Goal: Check status: Check status

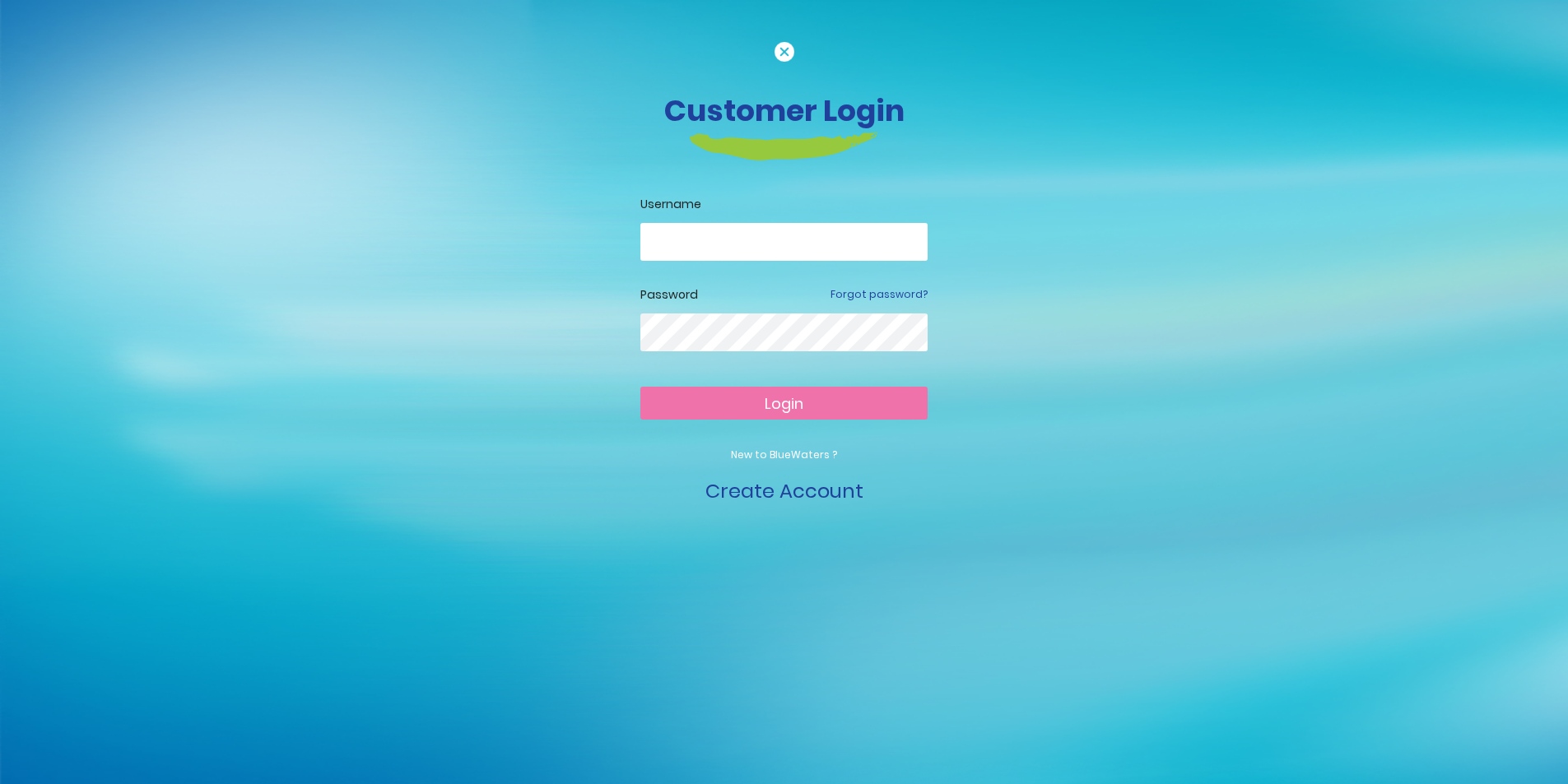
click at [753, 240] on input "email" at bounding box center [784, 242] width 287 height 38
type input "**********"
click at [787, 402] on span "Login" at bounding box center [784, 403] width 39 height 21
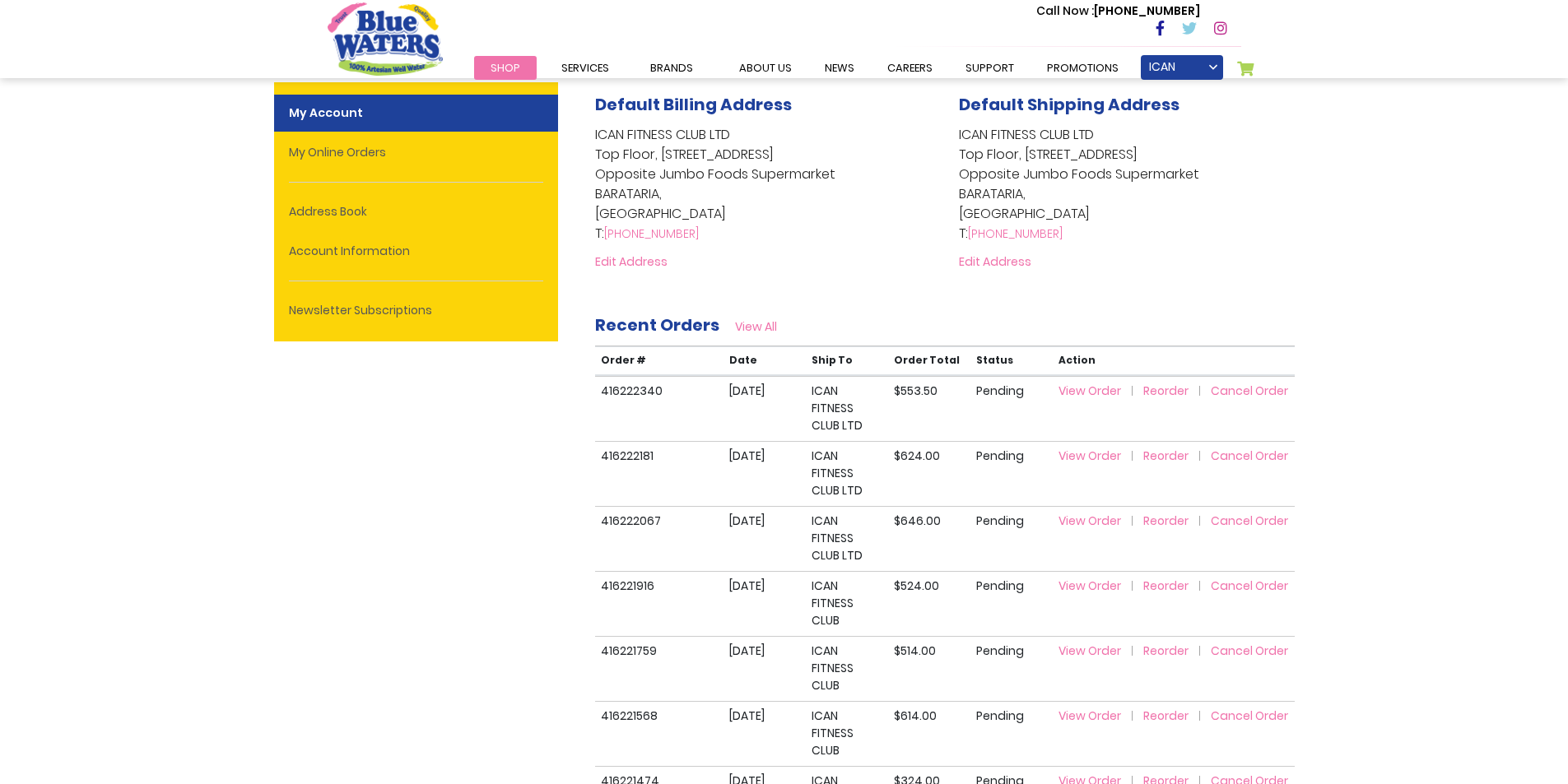
scroll to position [412, 0]
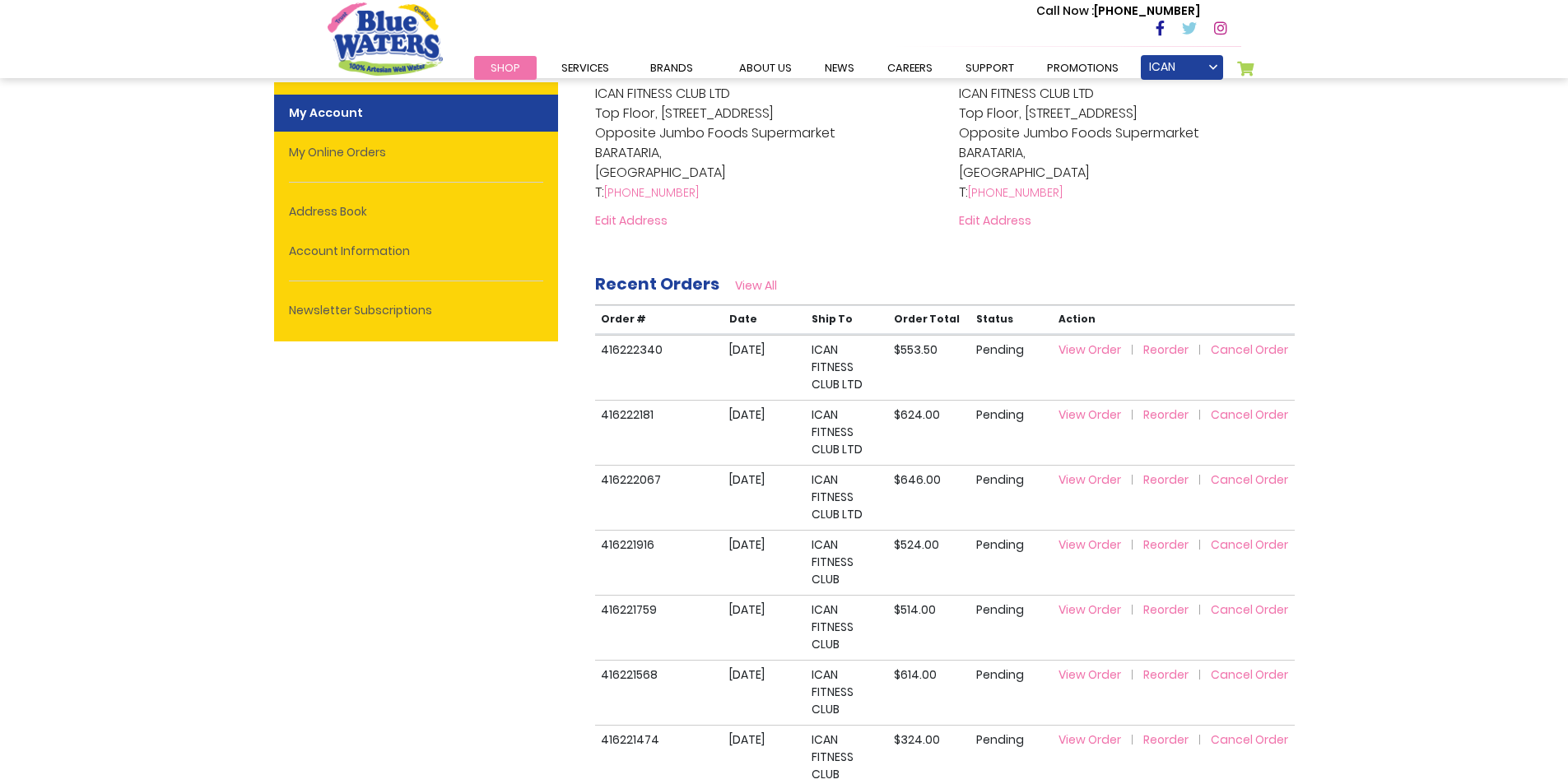
click at [1100, 352] on span "View Order" at bounding box center [1090, 350] width 63 height 16
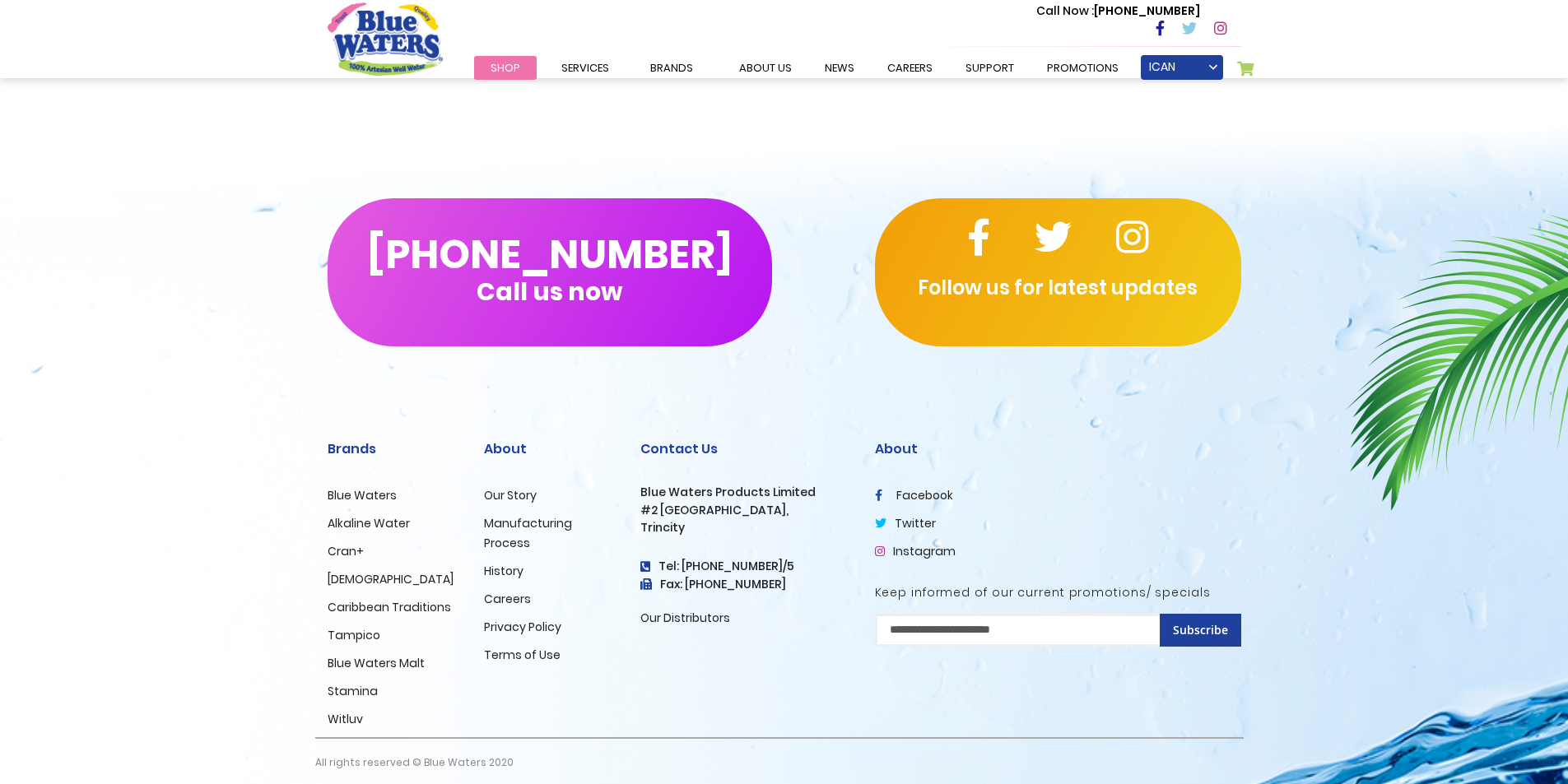
scroll to position [1217, 0]
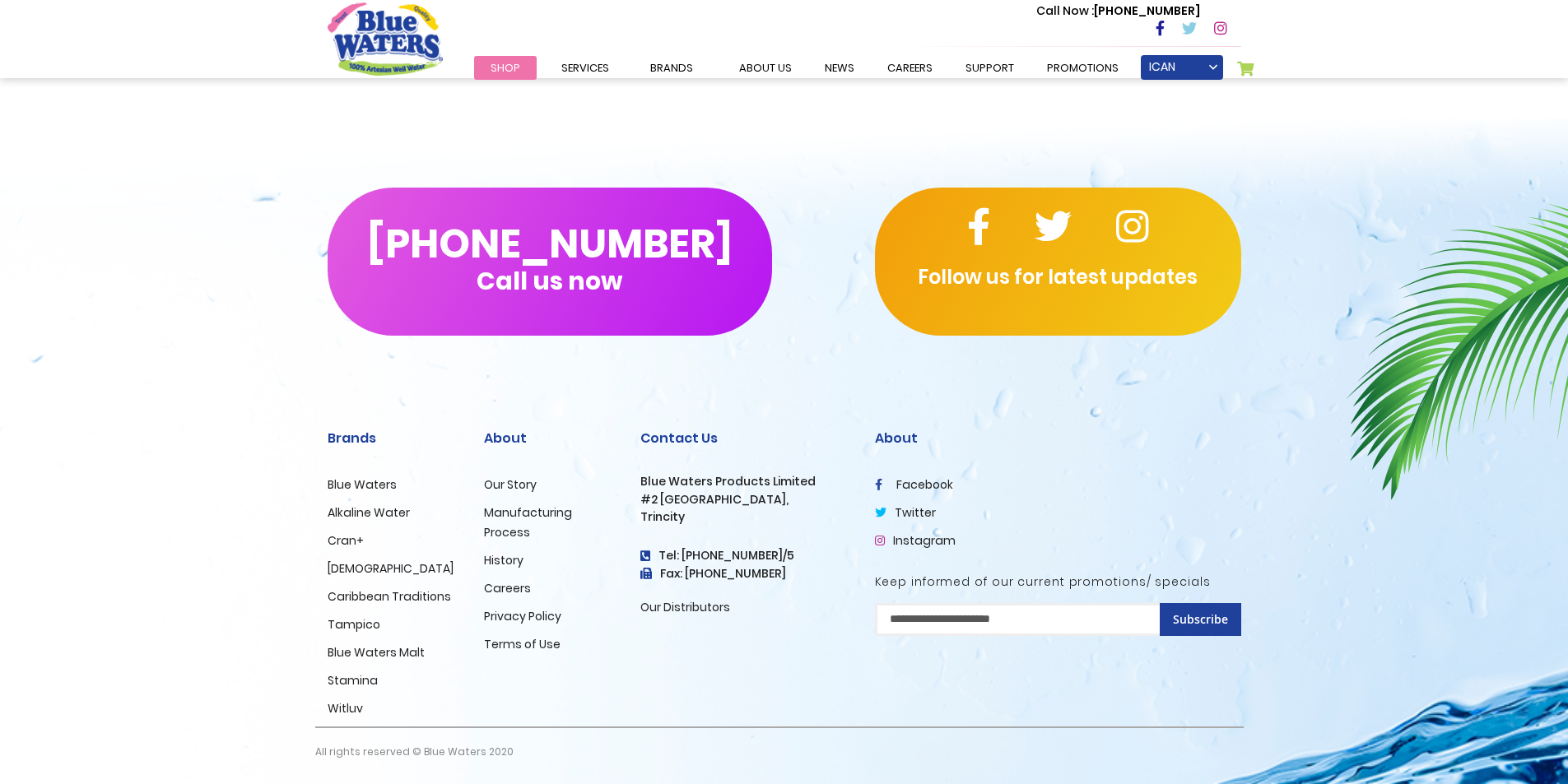
click at [680, 600] on link "Our Distributors" at bounding box center [685, 607] width 90 height 16
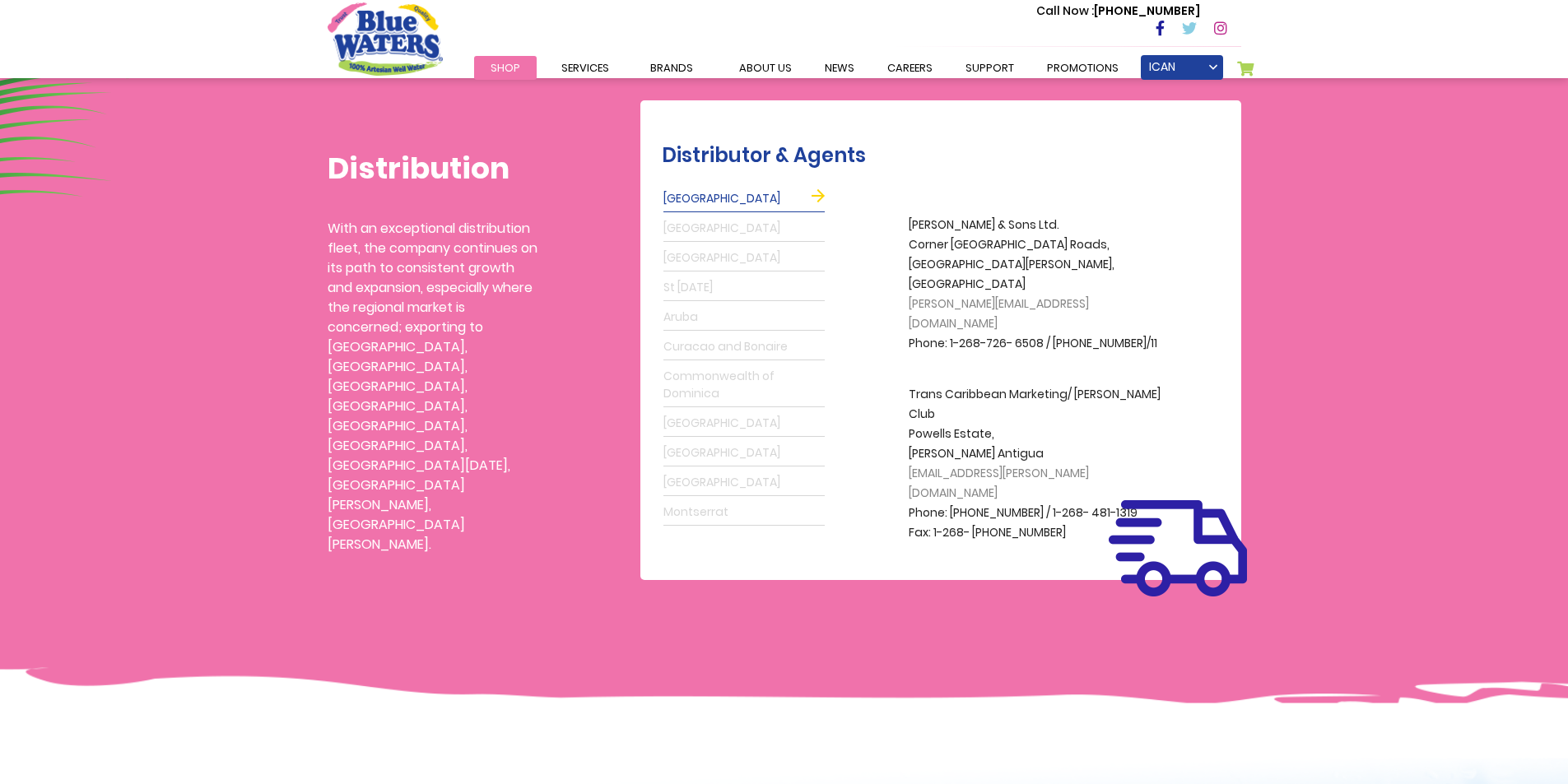
scroll to position [412, 0]
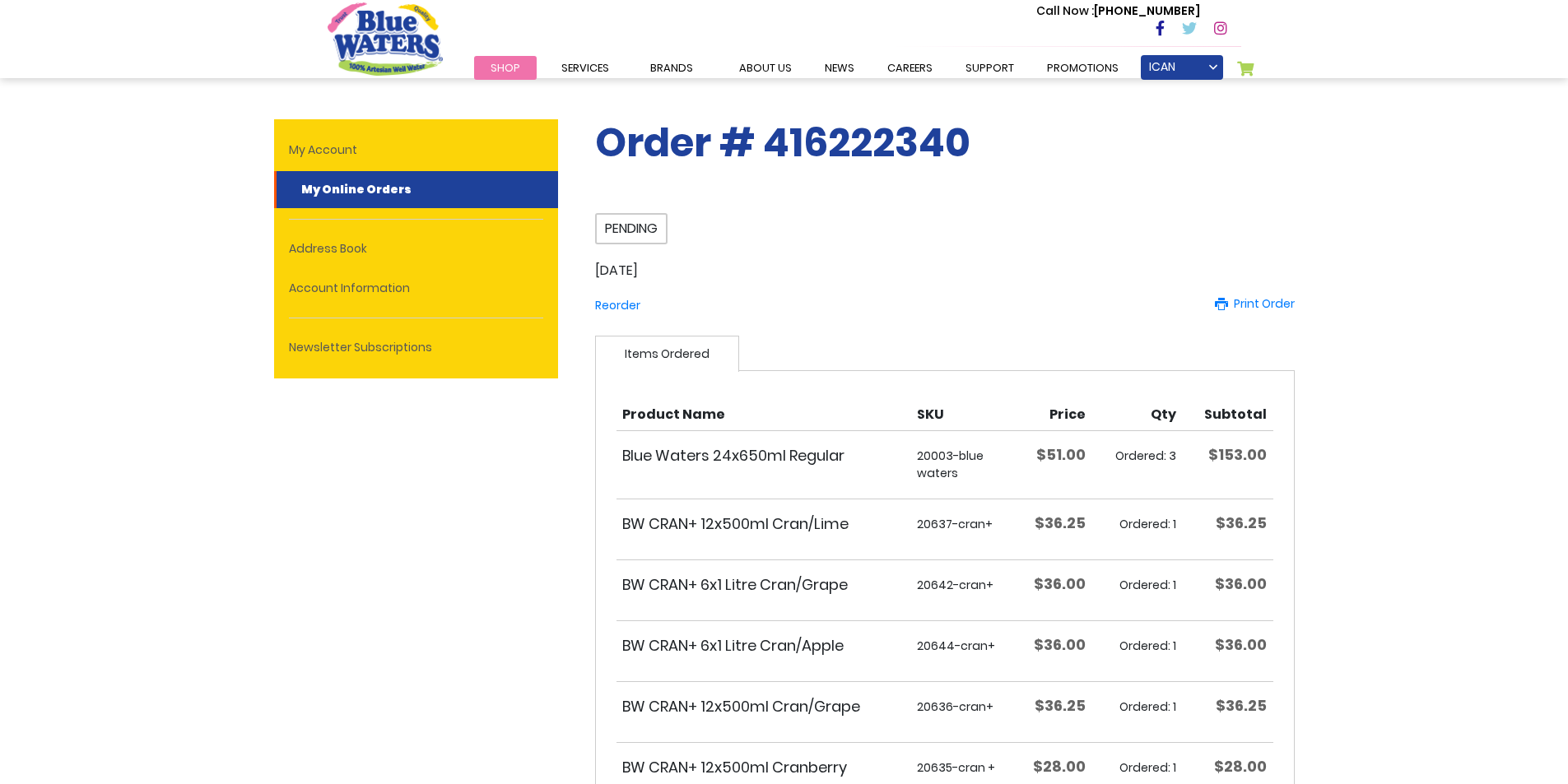
click at [636, 226] on span "Pending" at bounding box center [632, 229] width 73 height 31
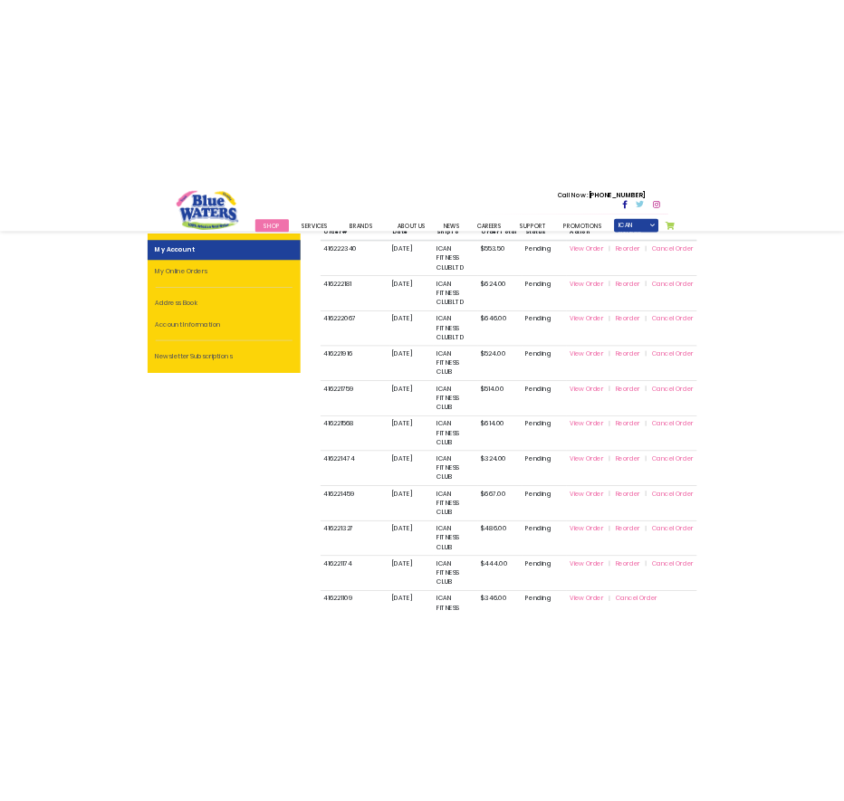
scroll to position [724, 0]
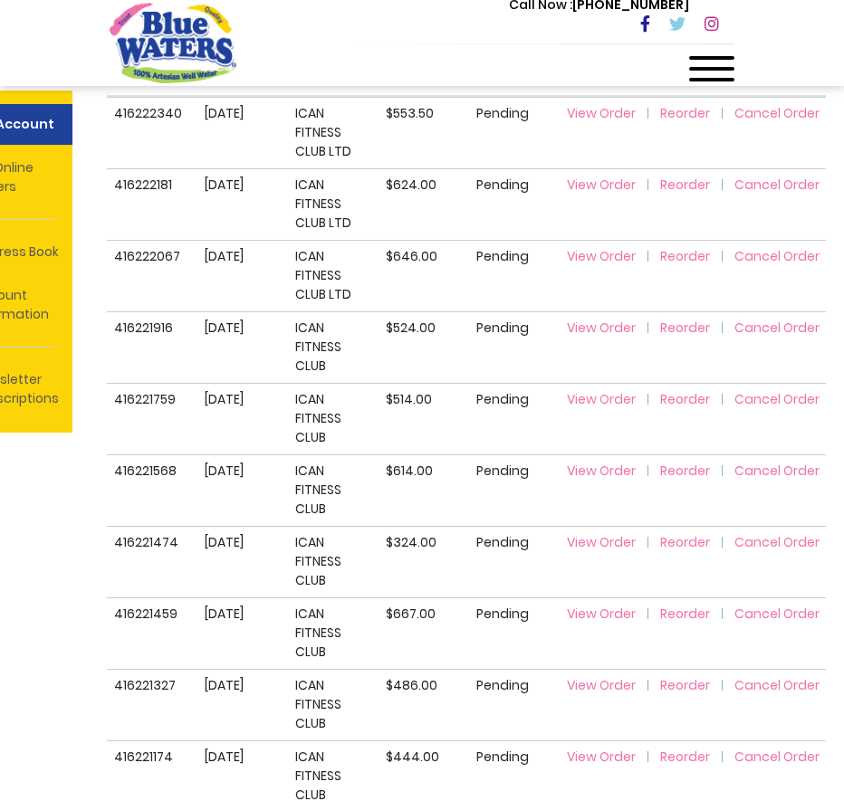
click at [614, 112] on span "View Order" at bounding box center [601, 113] width 69 height 18
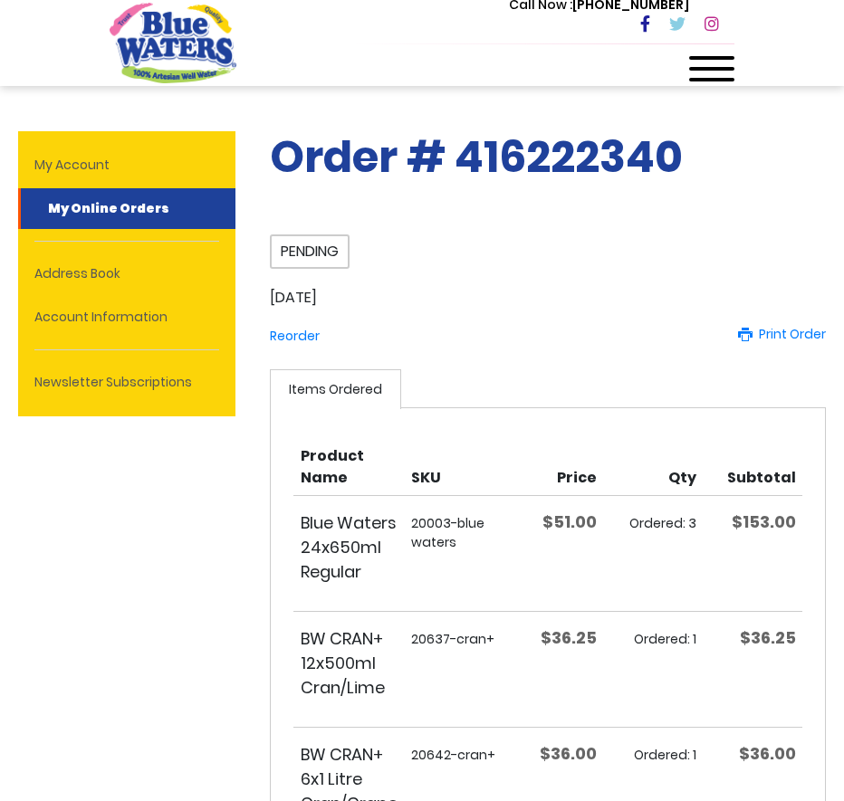
scroll to position [362, 0]
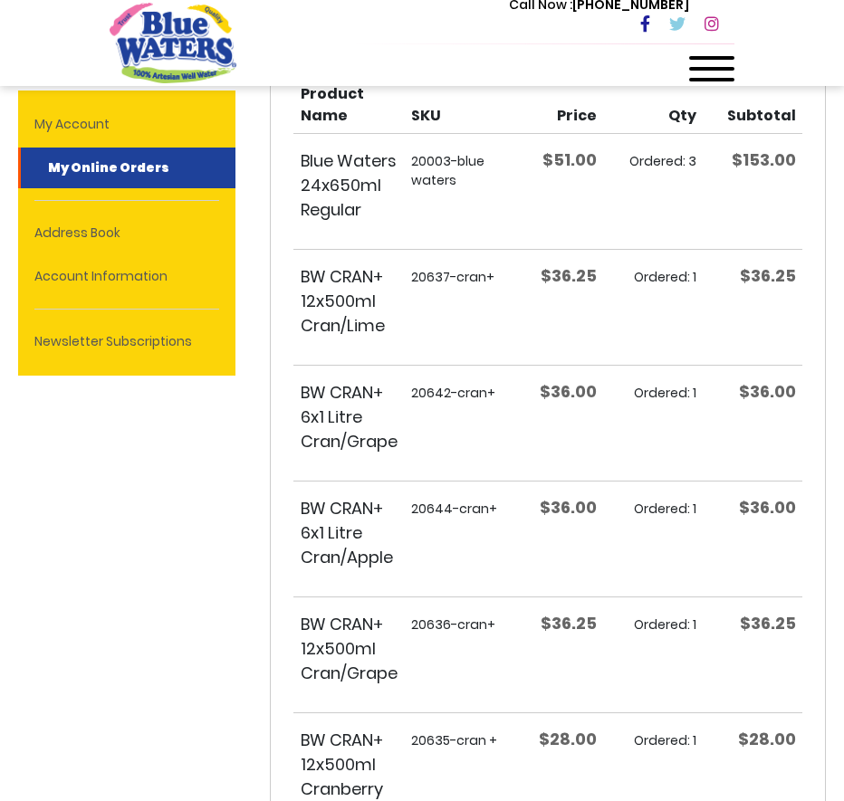
click at [145, 461] on div "Order # 416222340 Pending Order Date: [DATE] Reorder Print Order Items Ordered …" at bounding box center [422, 579] width 808 height 1675
click at [131, 475] on div "Order # 416222340 Pending Order Date: [DATE] Reorder Print Order Items Ordered …" at bounding box center [422, 579] width 808 height 1675
click at [202, 450] on div "Order # 416222340 Pending Order Date: [DATE] Reorder Print Order Items Ordered …" at bounding box center [422, 579] width 808 height 1675
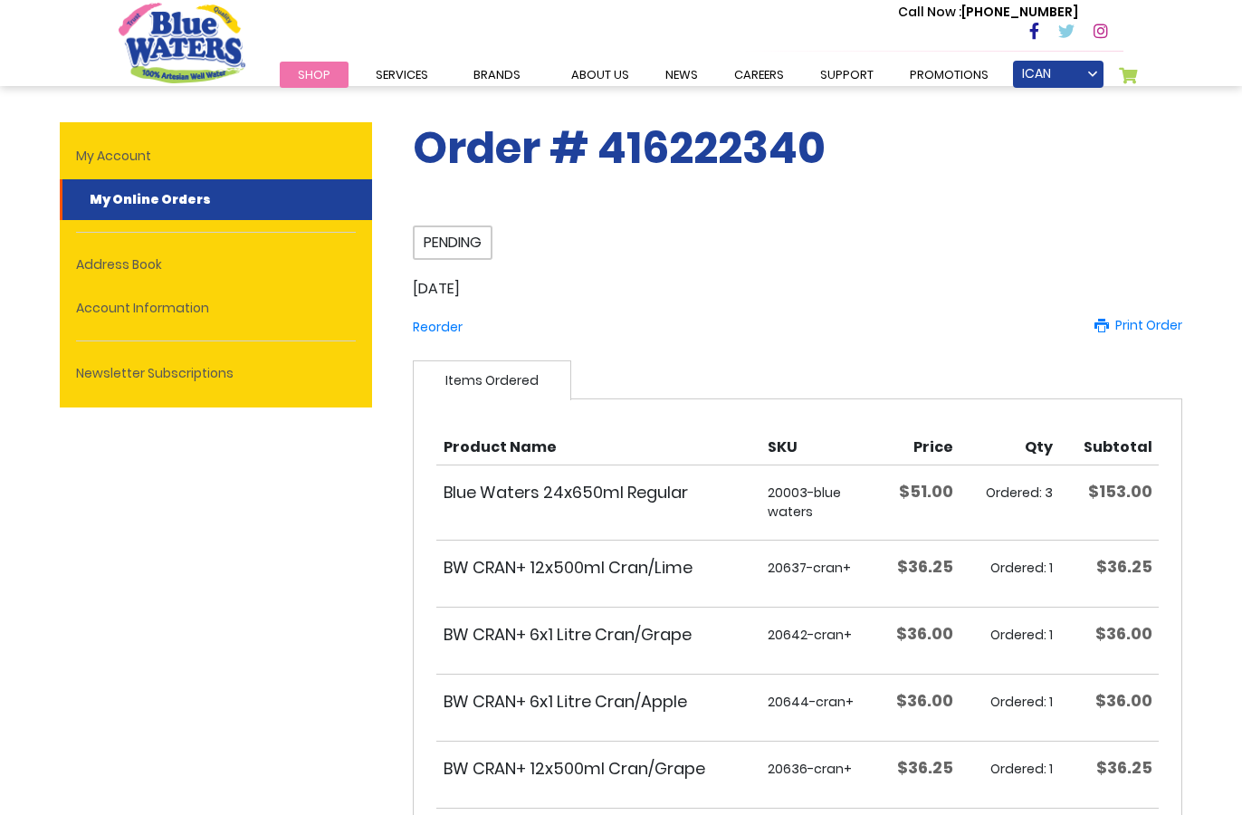
scroll to position [0, 0]
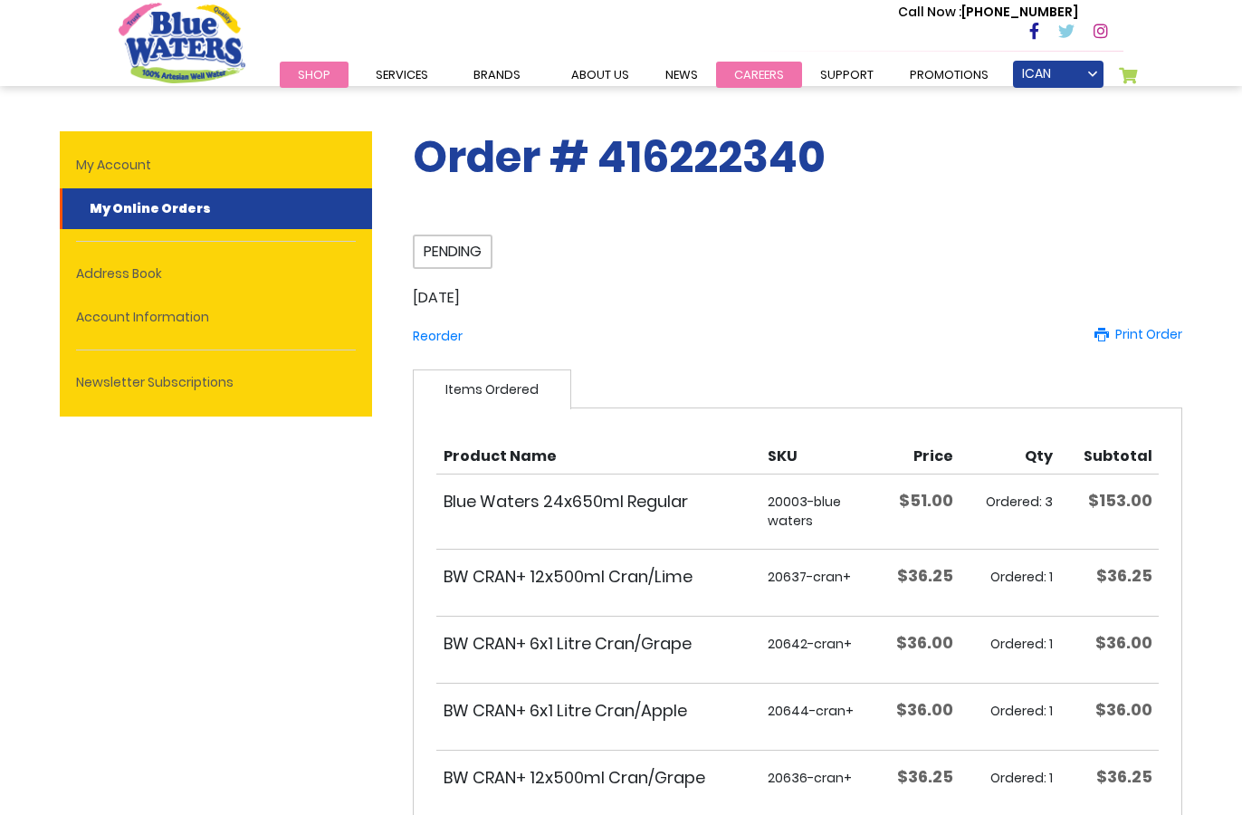
click at [759, 77] on link "careers" at bounding box center [759, 75] width 86 height 26
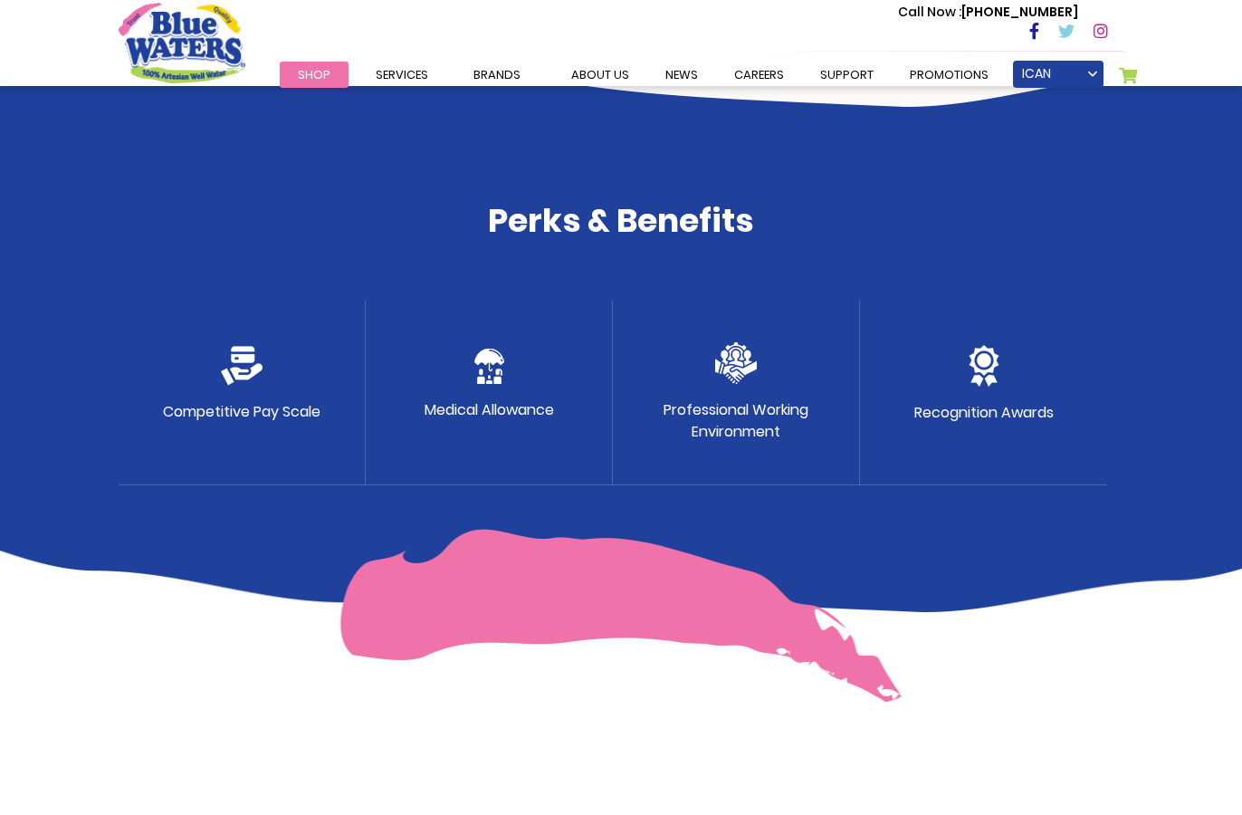
scroll to position [878, 0]
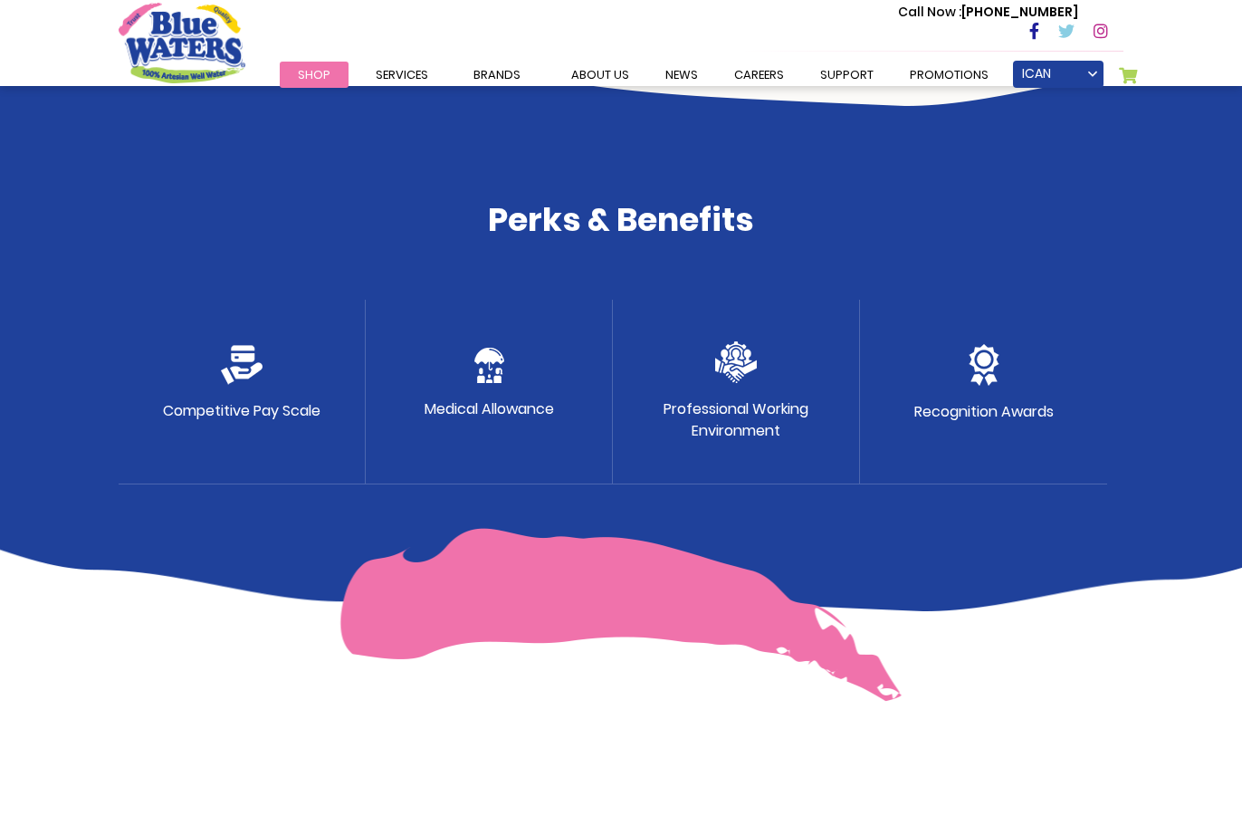
click at [283, 409] on p "Competitive Pay Scale" at bounding box center [242, 411] width 158 height 22
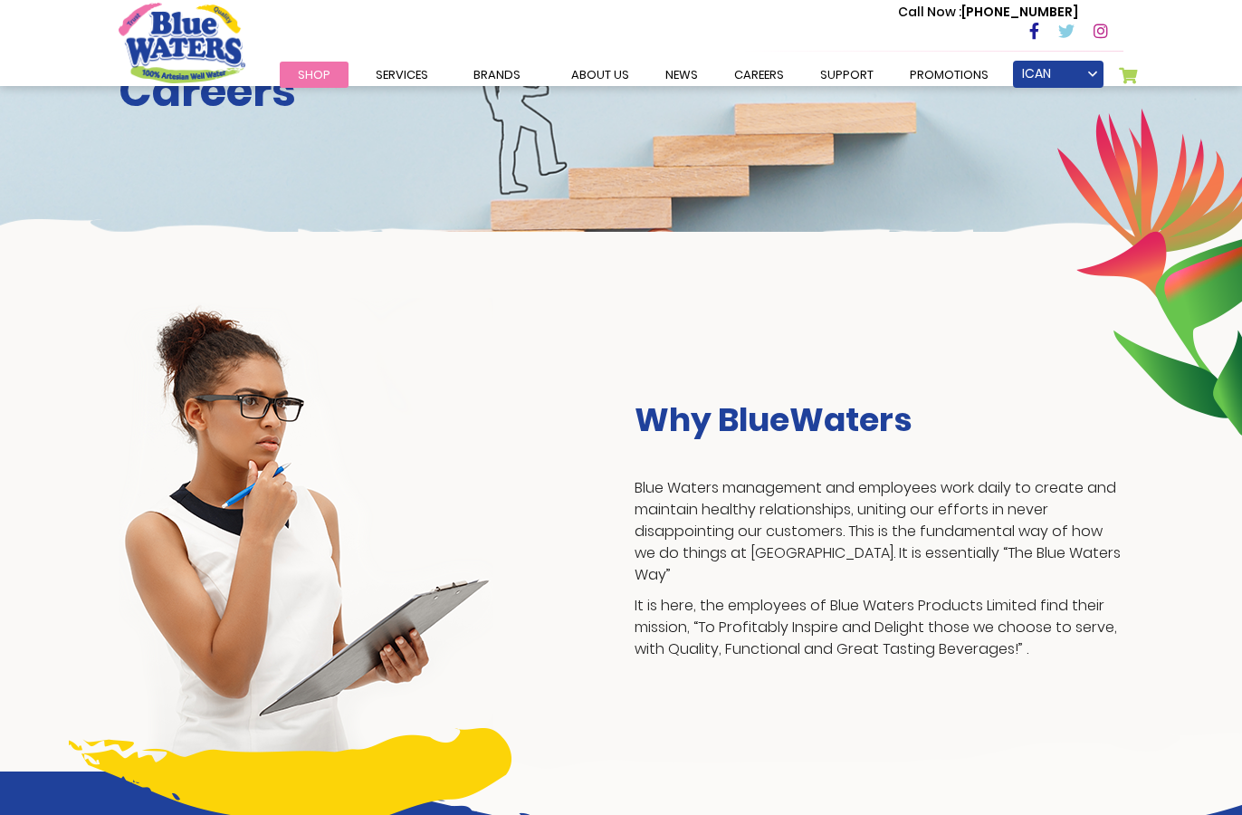
scroll to position [0, 0]
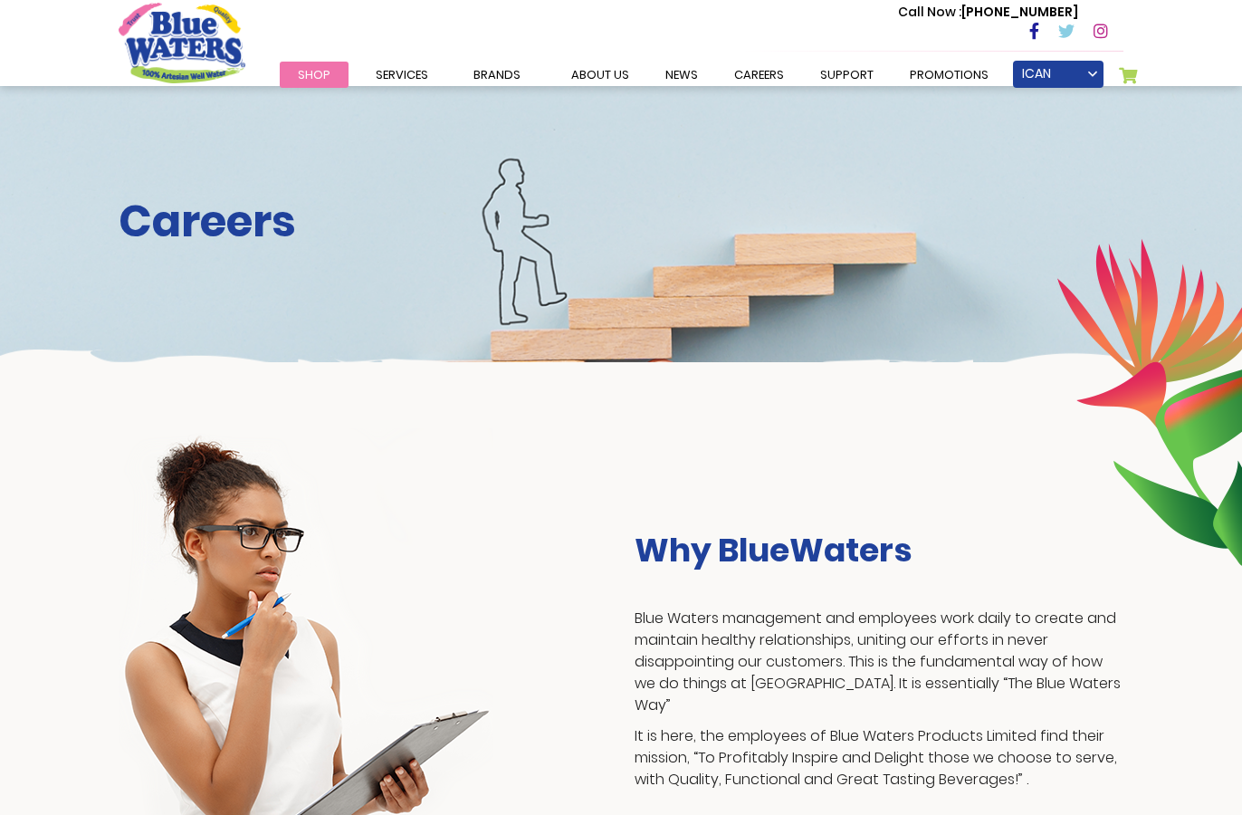
click at [1134, 73] on link "My Cart 0" at bounding box center [1129, 79] width 20 height 25
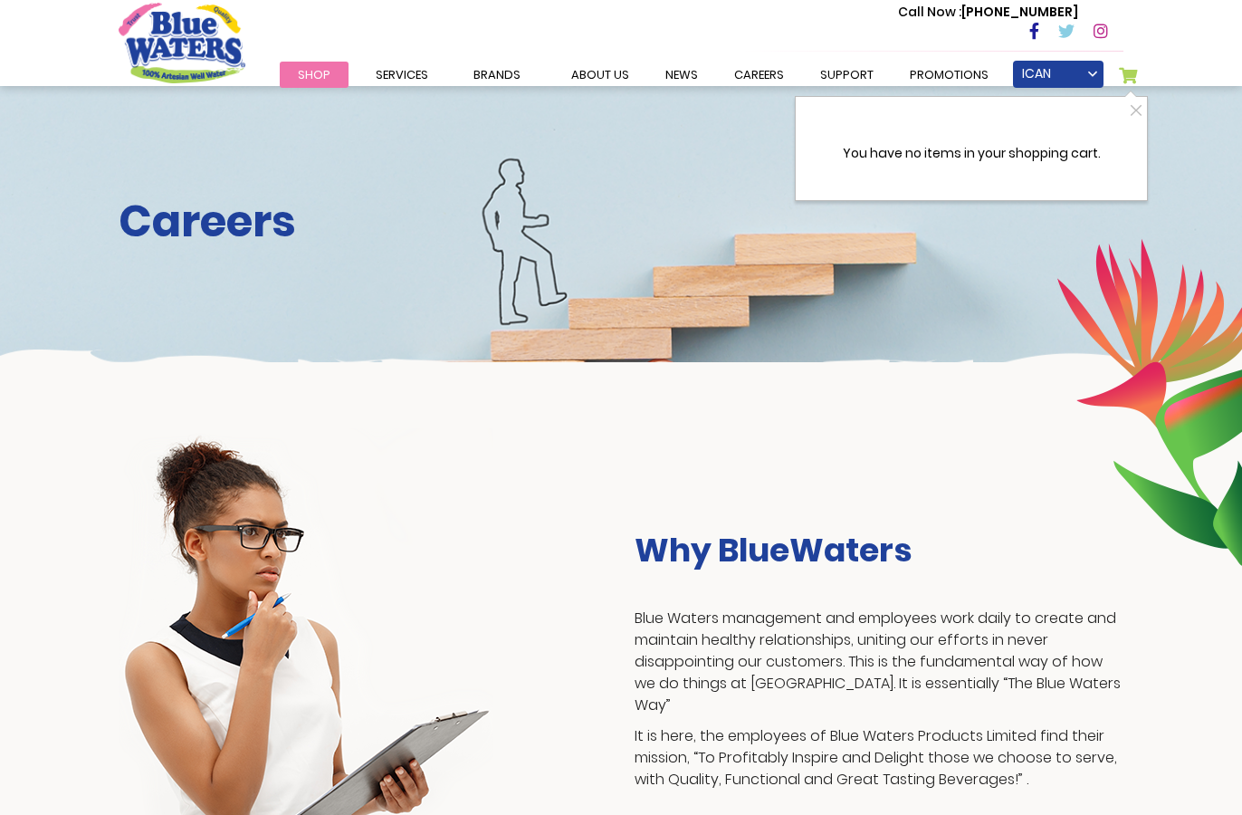
click at [1134, 96] on div "My Cart 0 Close You have no items in your shopping cart." at bounding box center [971, 148] width 353 height 105
click at [1087, 72] on link "ICAN FITNESS CLUB LTD" at bounding box center [1058, 74] width 91 height 27
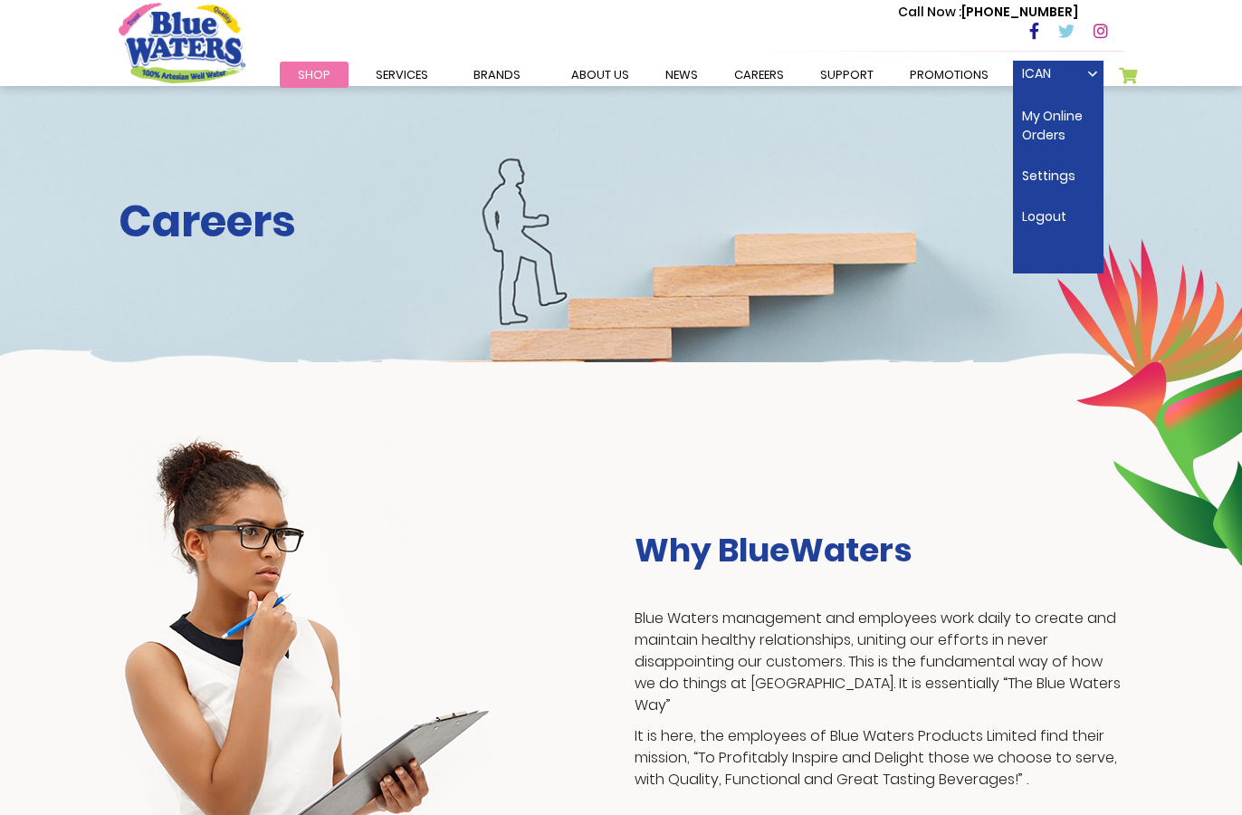
click at [1046, 199] on ul "My Online Orders Settings Logout Logout" at bounding box center [1058, 181] width 91 height 186
